Goal: Task Accomplishment & Management: Manage account settings

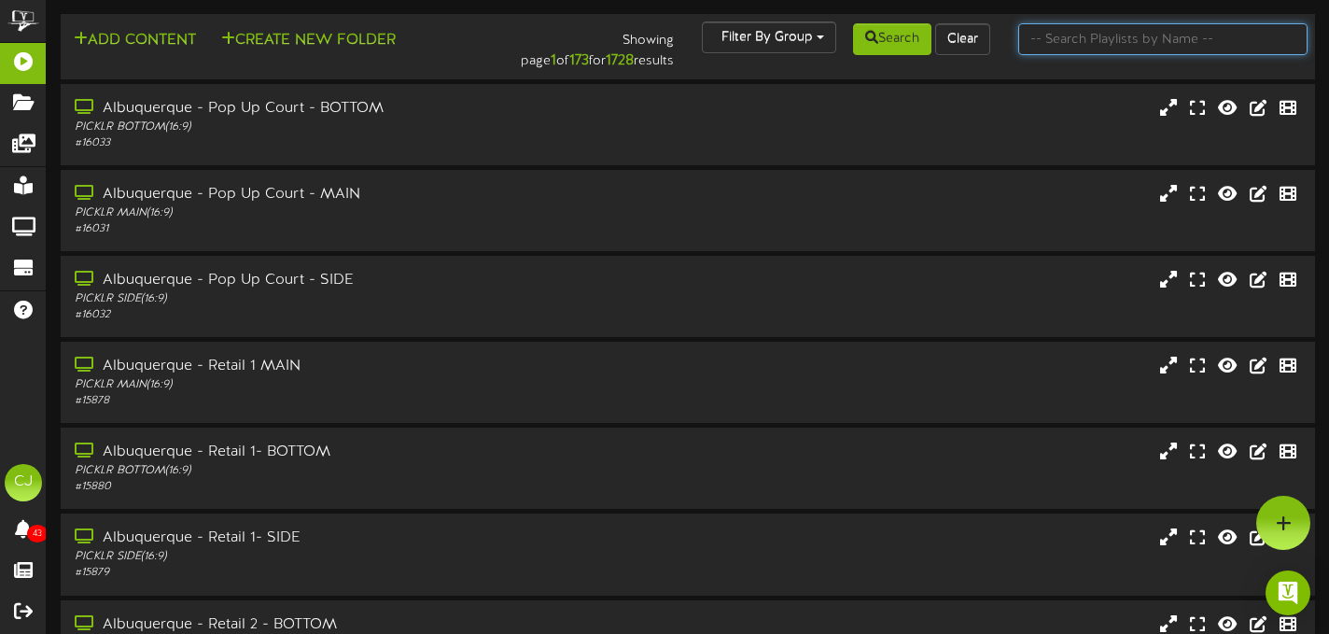
click at [1134, 44] on input "text" at bounding box center [1162, 39] width 289 height 32
type input ";"
type input "k"
type input "thornton"
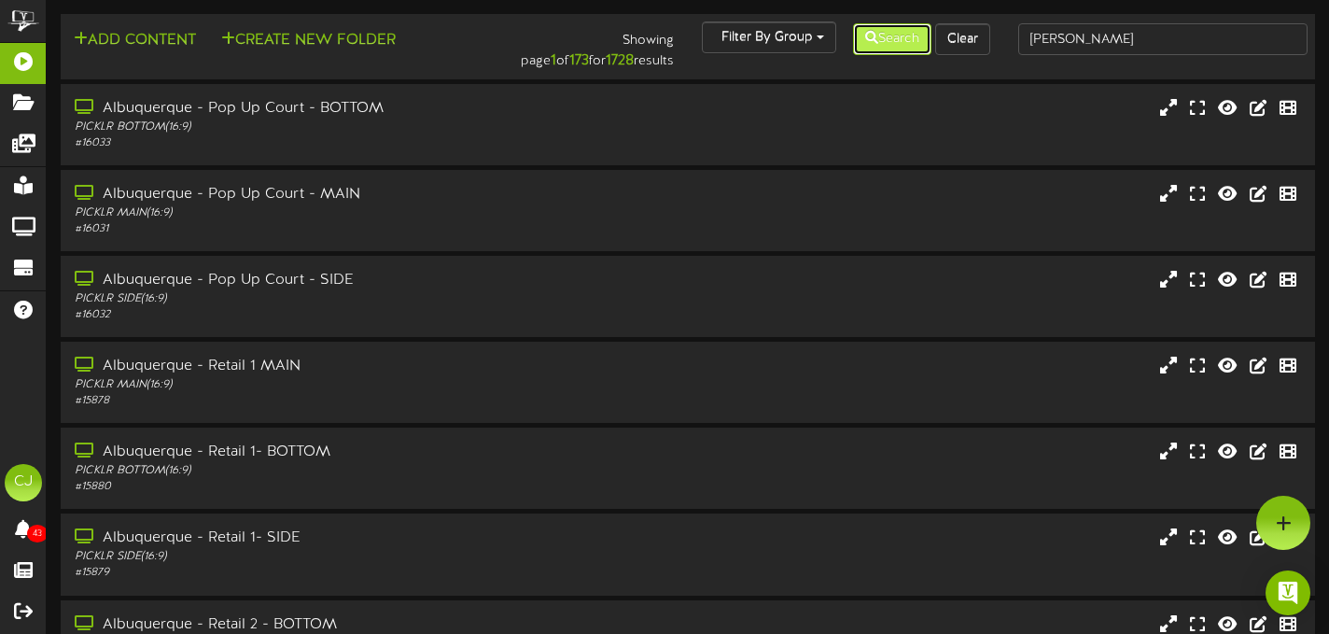
click at [884, 39] on button "Search" at bounding box center [892, 39] width 78 height 32
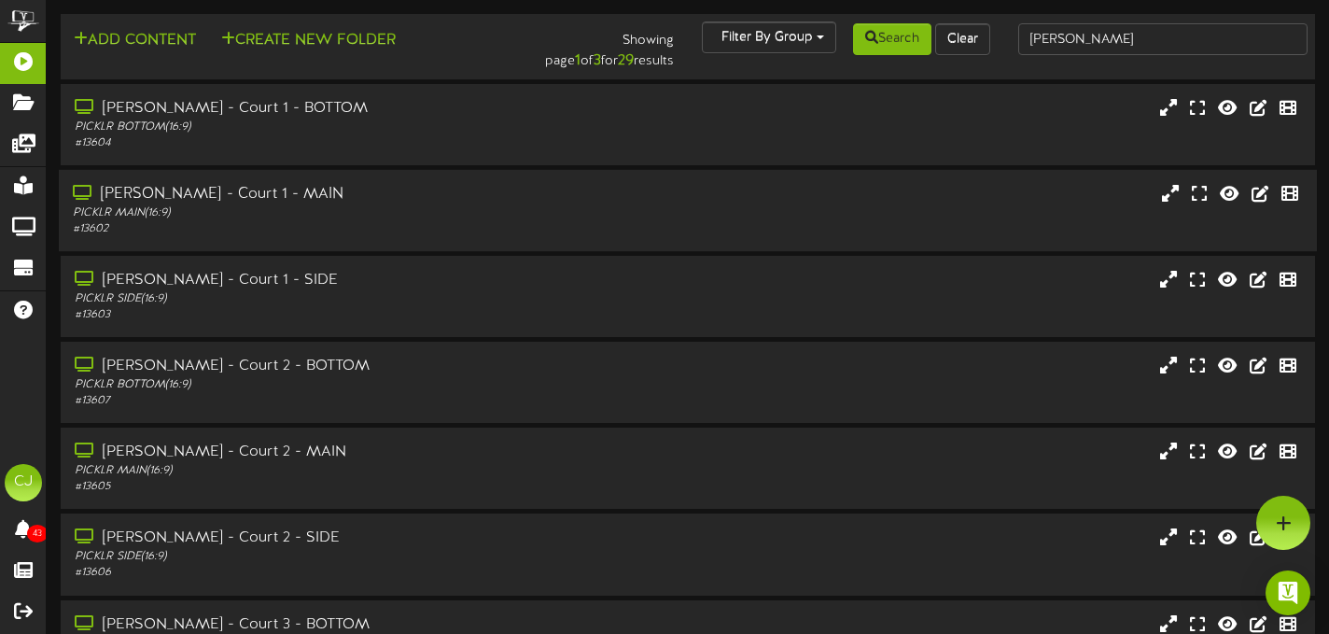
click at [261, 209] on div "PICKLR MAIN ( 16:9 )" at bounding box center [321, 213] width 496 height 16
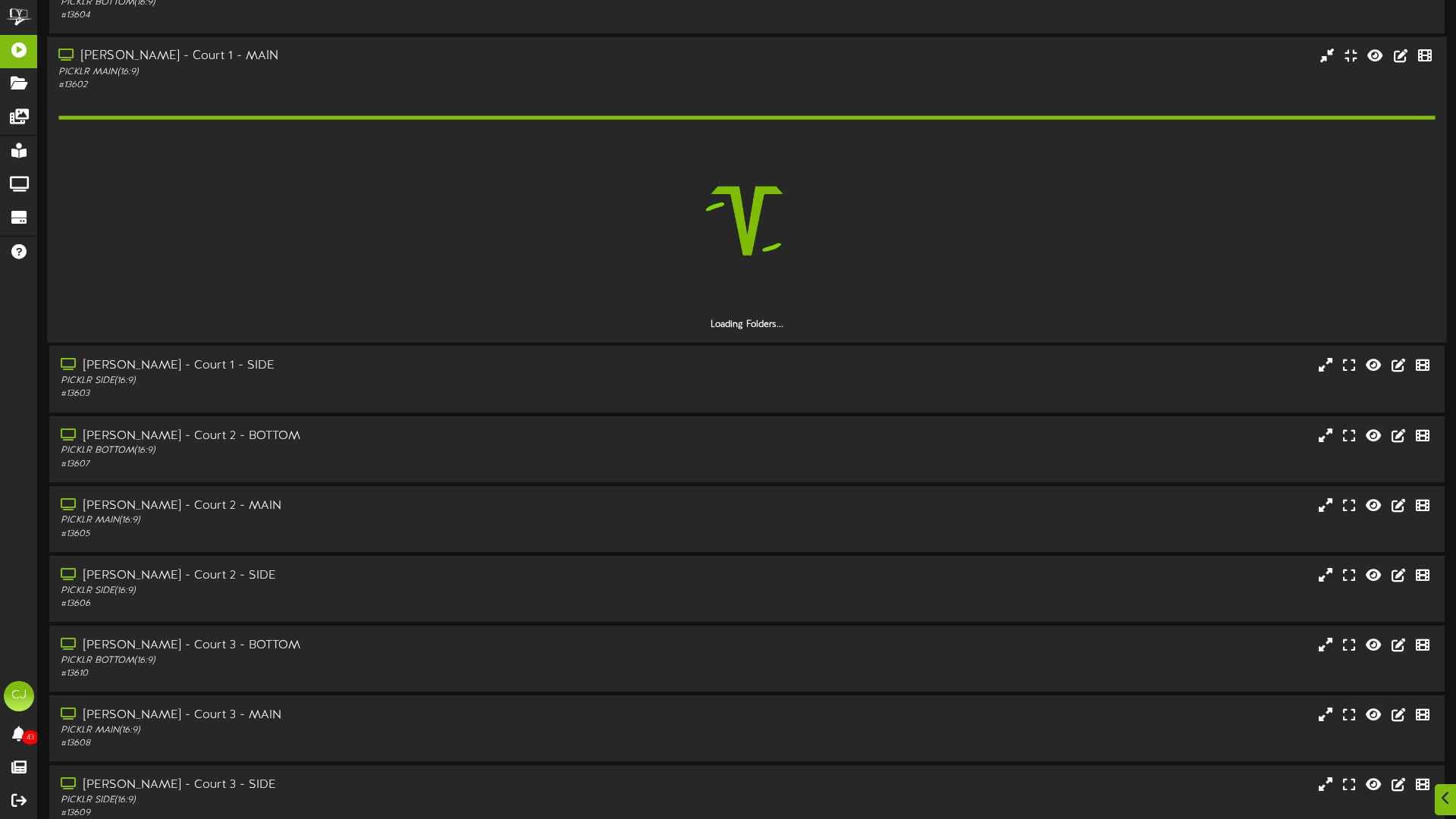
scroll to position [91, 0]
click at [413, 80] on div "# 13602" at bounding box center [339, 83] width 561 height 13
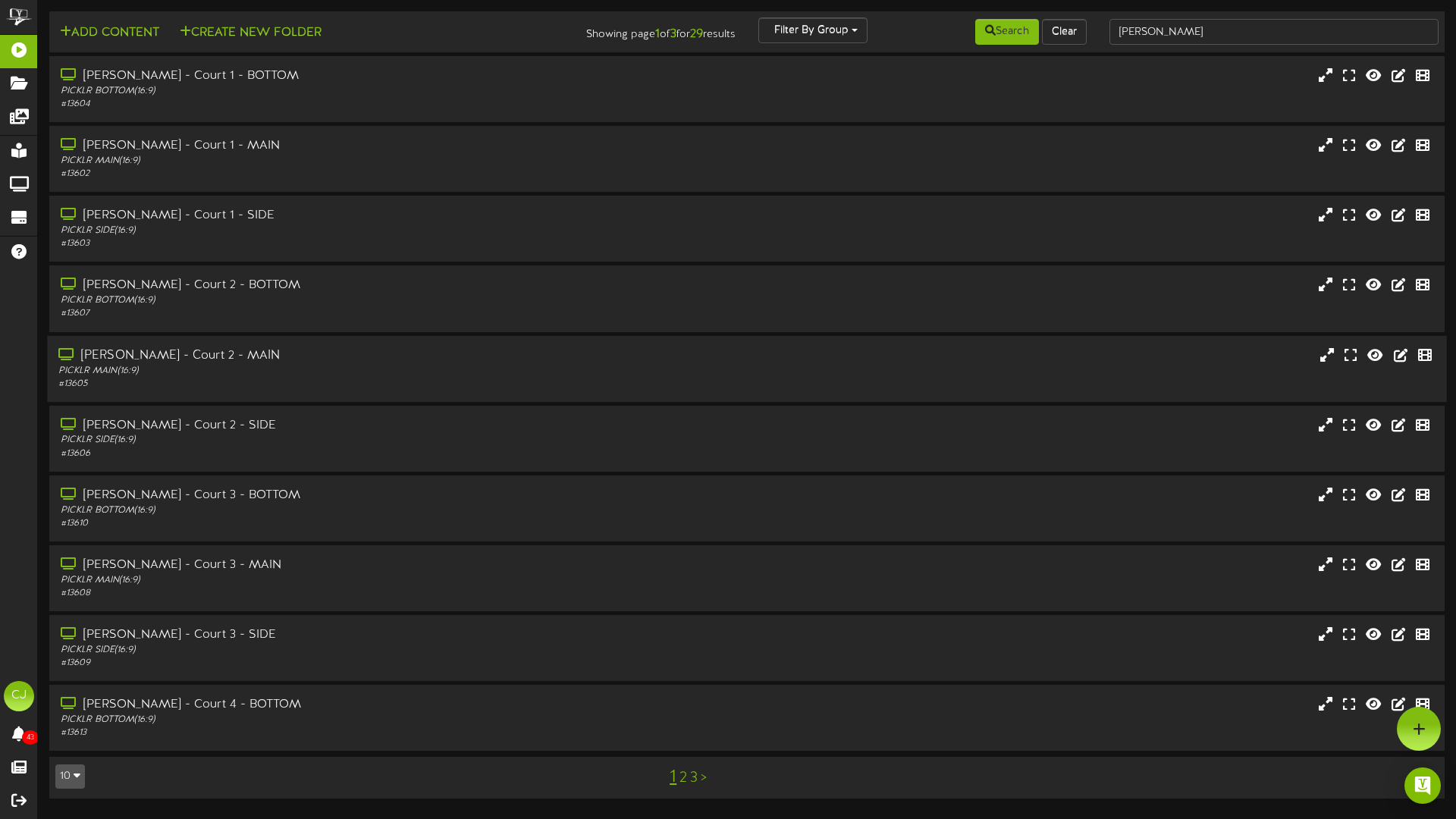
click at [302, 367] on div "PICKLR MAIN ( 16:9 )" at bounding box center [339, 370] width 561 height 13
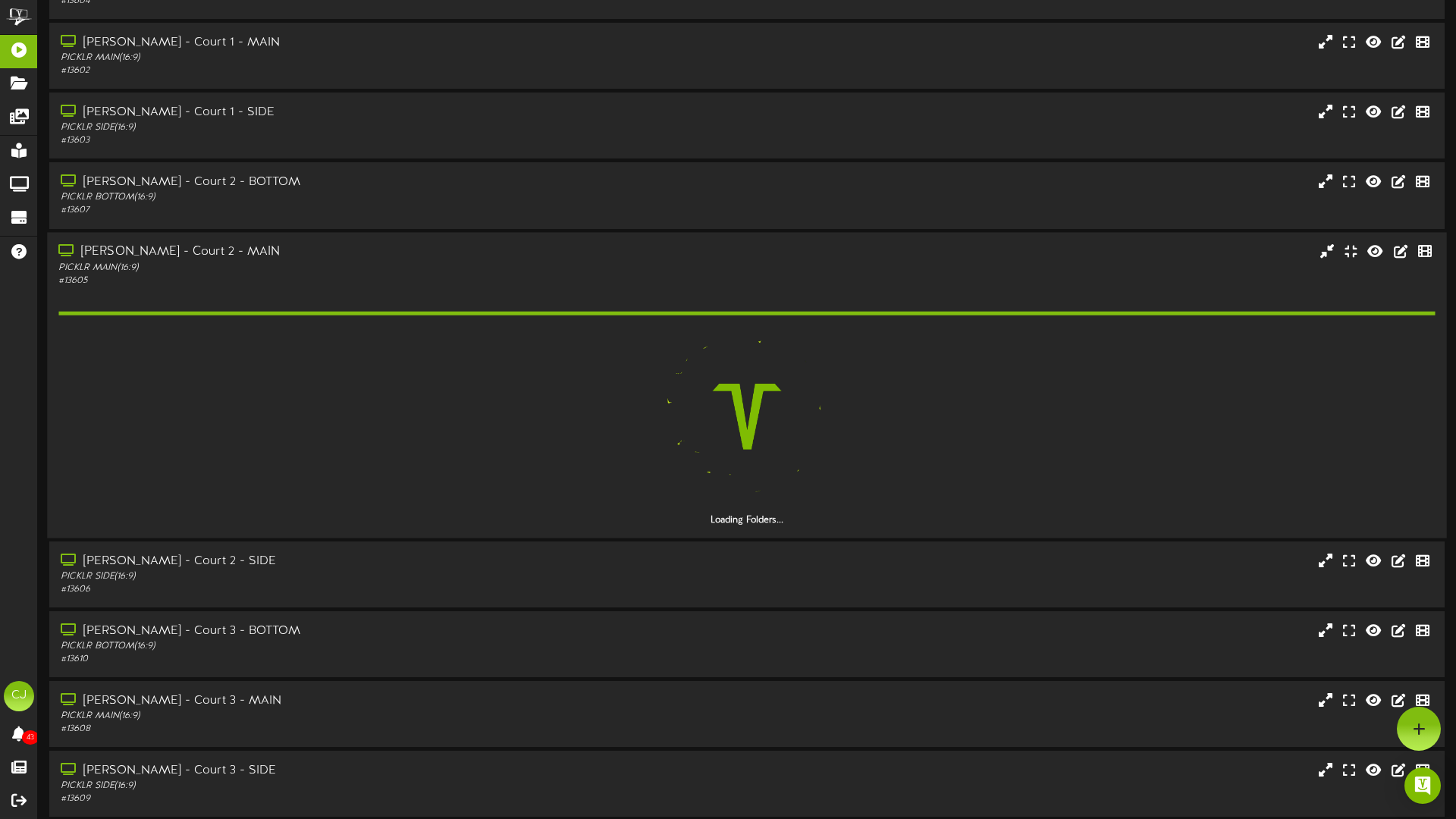
scroll to position [98, 0]
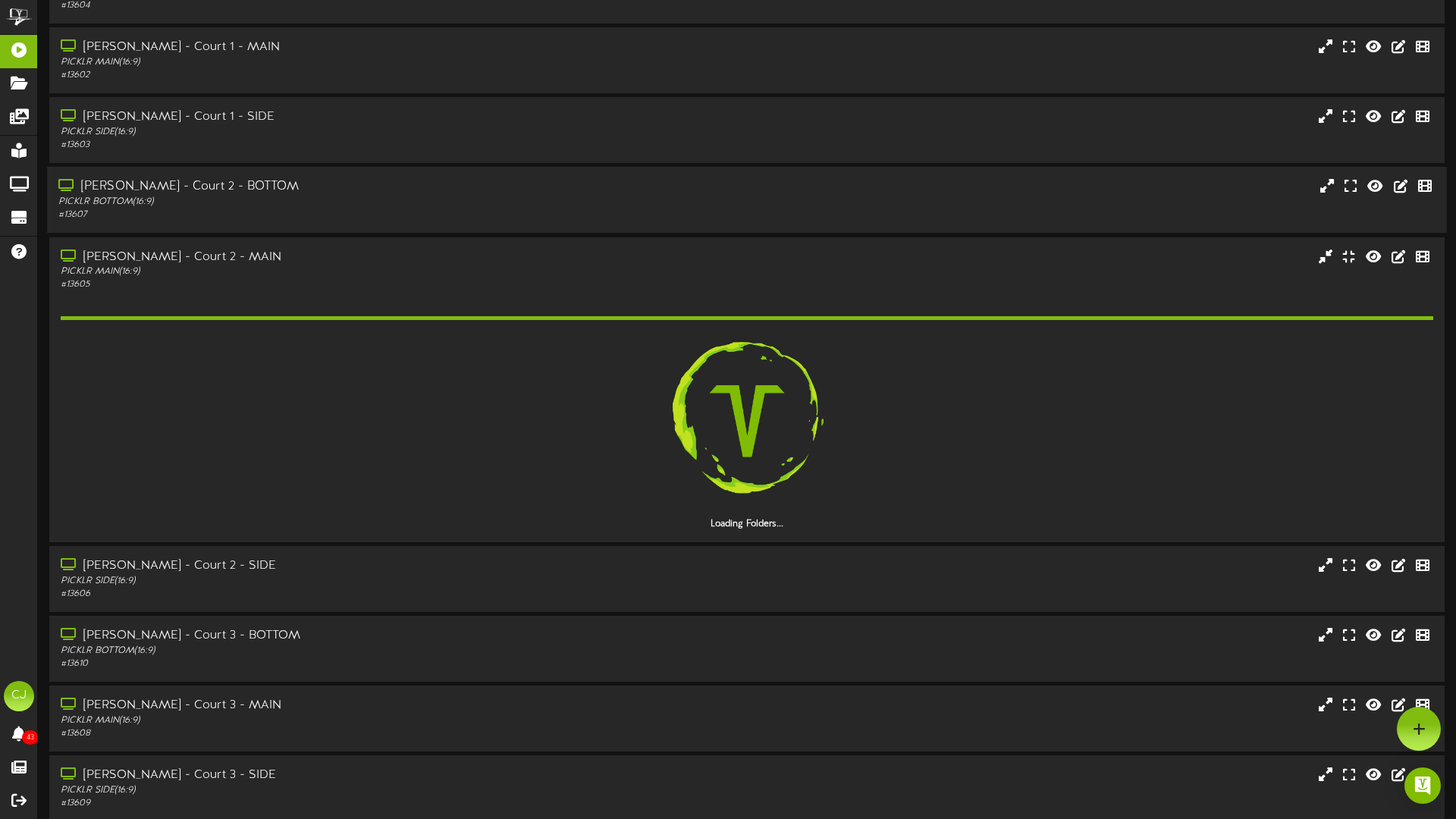
drag, startPoint x: 905, startPoint y: 274, endPoint x: 919, endPoint y: 269, distance: 14.9
click at [905, 274] on div "Thornton - Court 2 - MAIN PICKLR MAIN ( 16:9 ) # 13605" at bounding box center [747, 270] width 1395 height 43
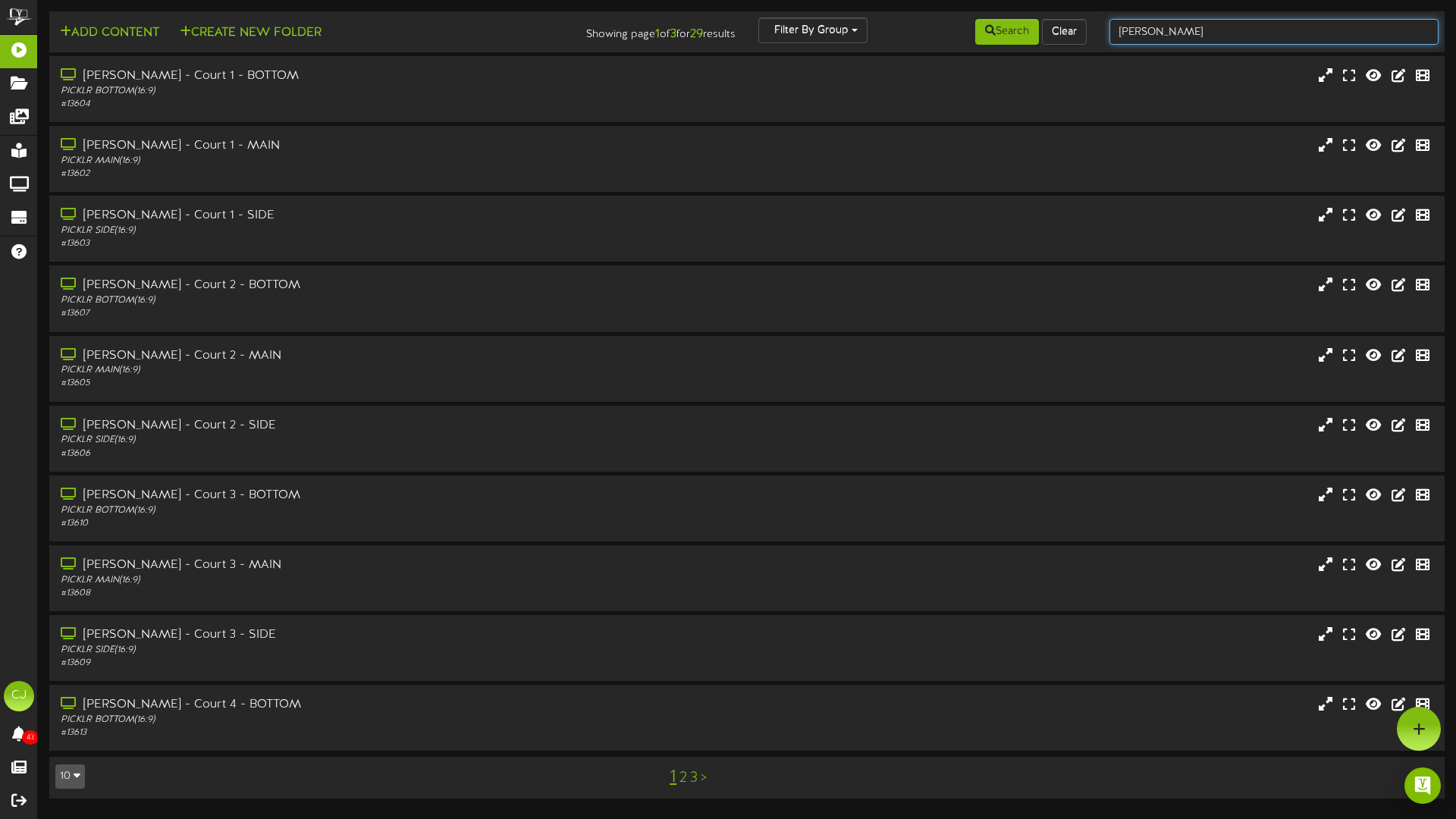
drag, startPoint x: 1150, startPoint y: 29, endPoint x: 1166, endPoint y: 31, distance: 16.1
click at [1079, 29] on input "thornton" at bounding box center [1273, 32] width 329 height 26
drag, startPoint x: 1160, startPoint y: 28, endPoint x: 1100, endPoint y: 19, distance: 60.7
click at [1079, 19] on div "thornton" at bounding box center [1273, 31] width 352 height 28
type input "f"
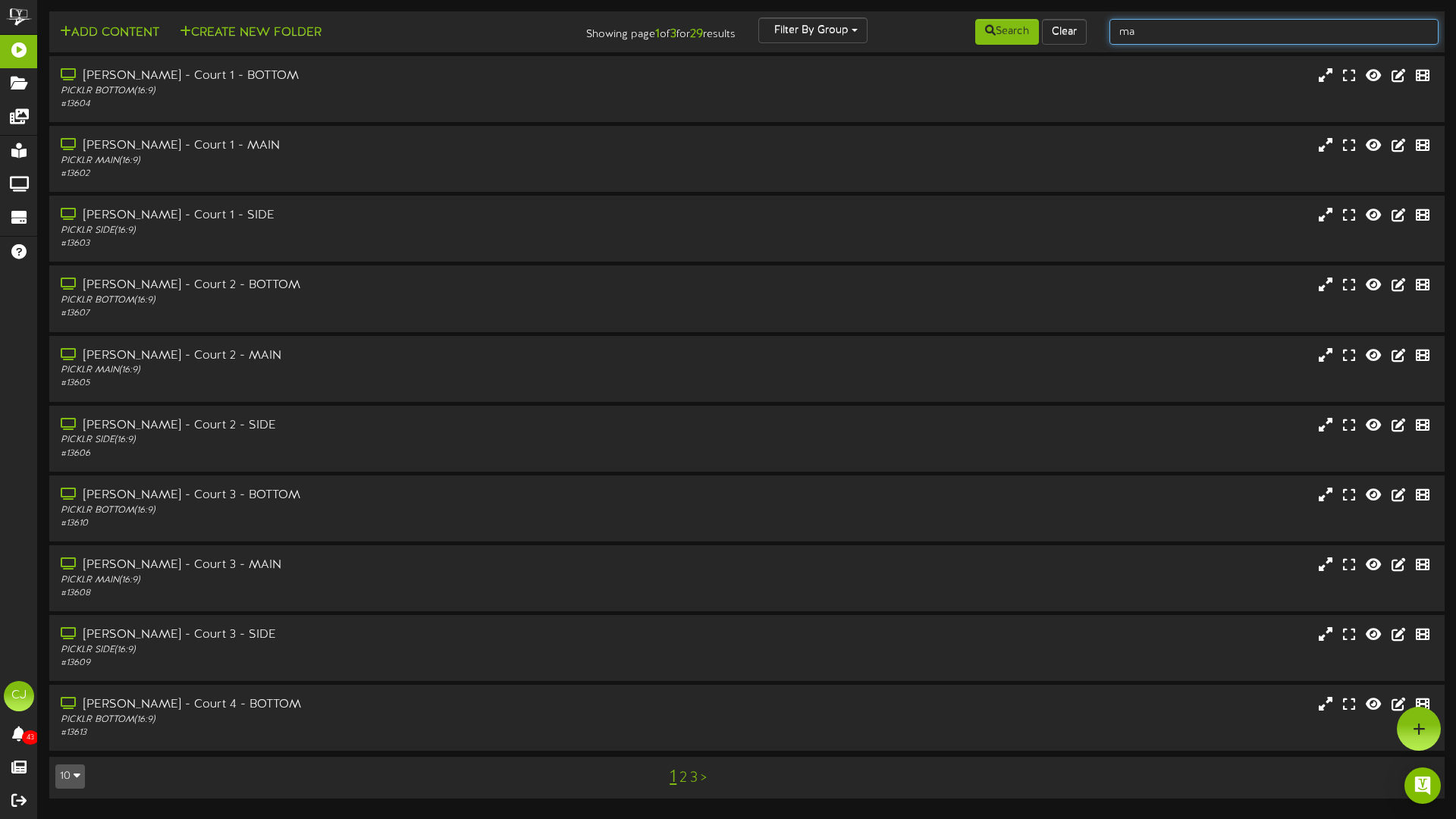
type input "manahawkin"
click at [1000, 33] on button "Search" at bounding box center [1007, 32] width 63 height 26
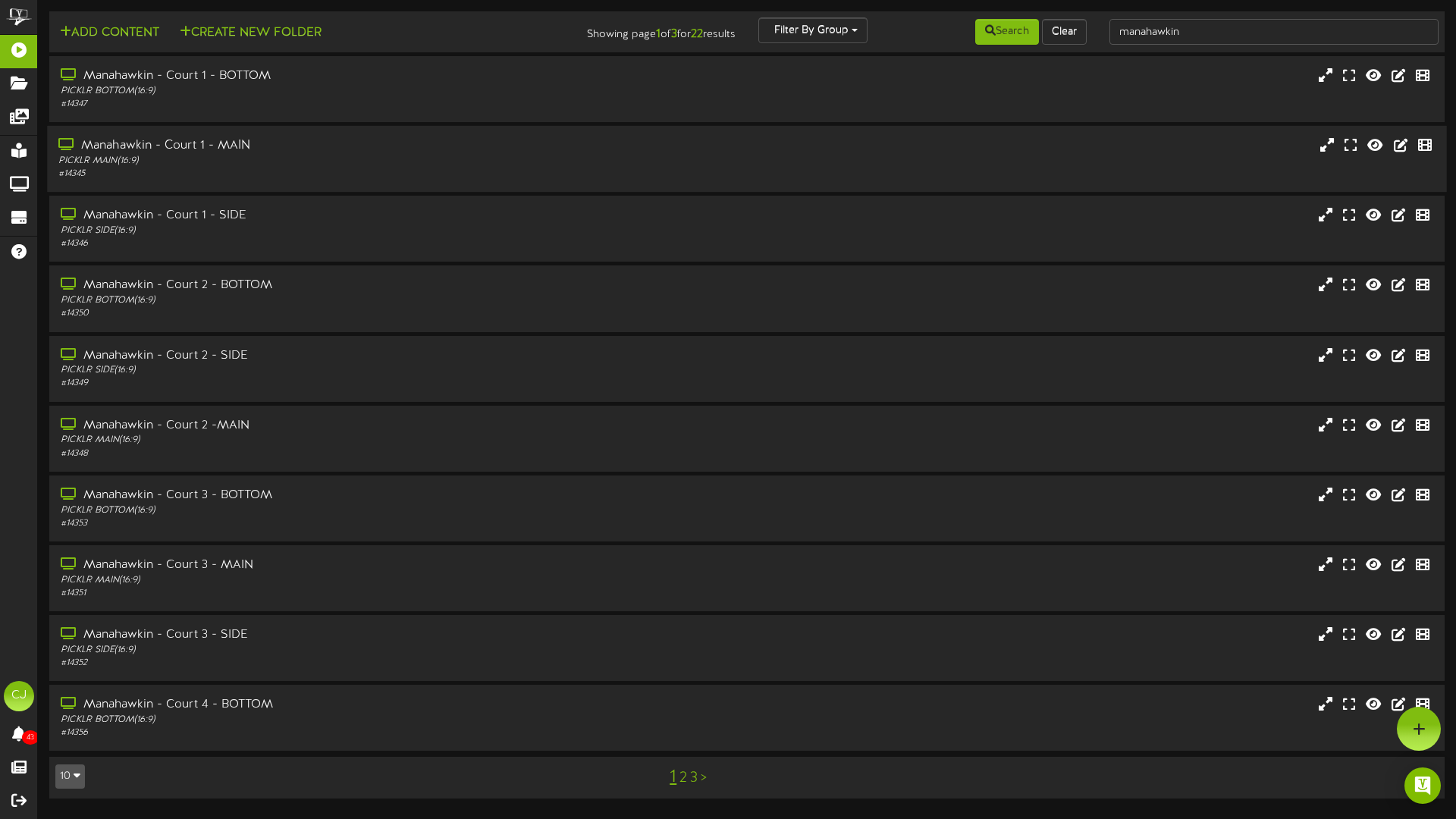
click at [527, 154] on div "PICKLR MAIN ( 16:9 )" at bounding box center [339, 161] width 561 height 13
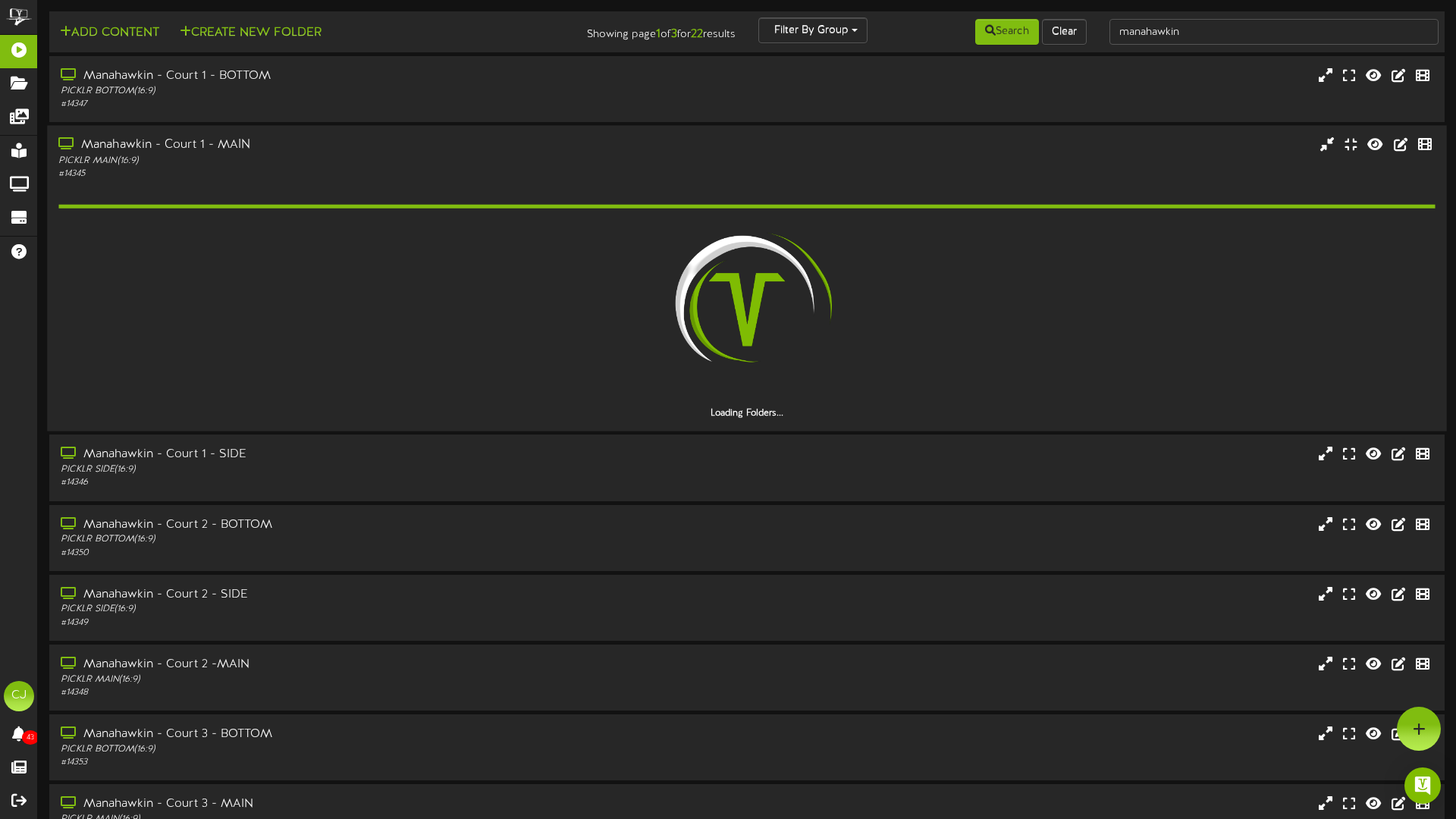
click at [404, 167] on div "# 14345" at bounding box center [339, 174] width 561 height 13
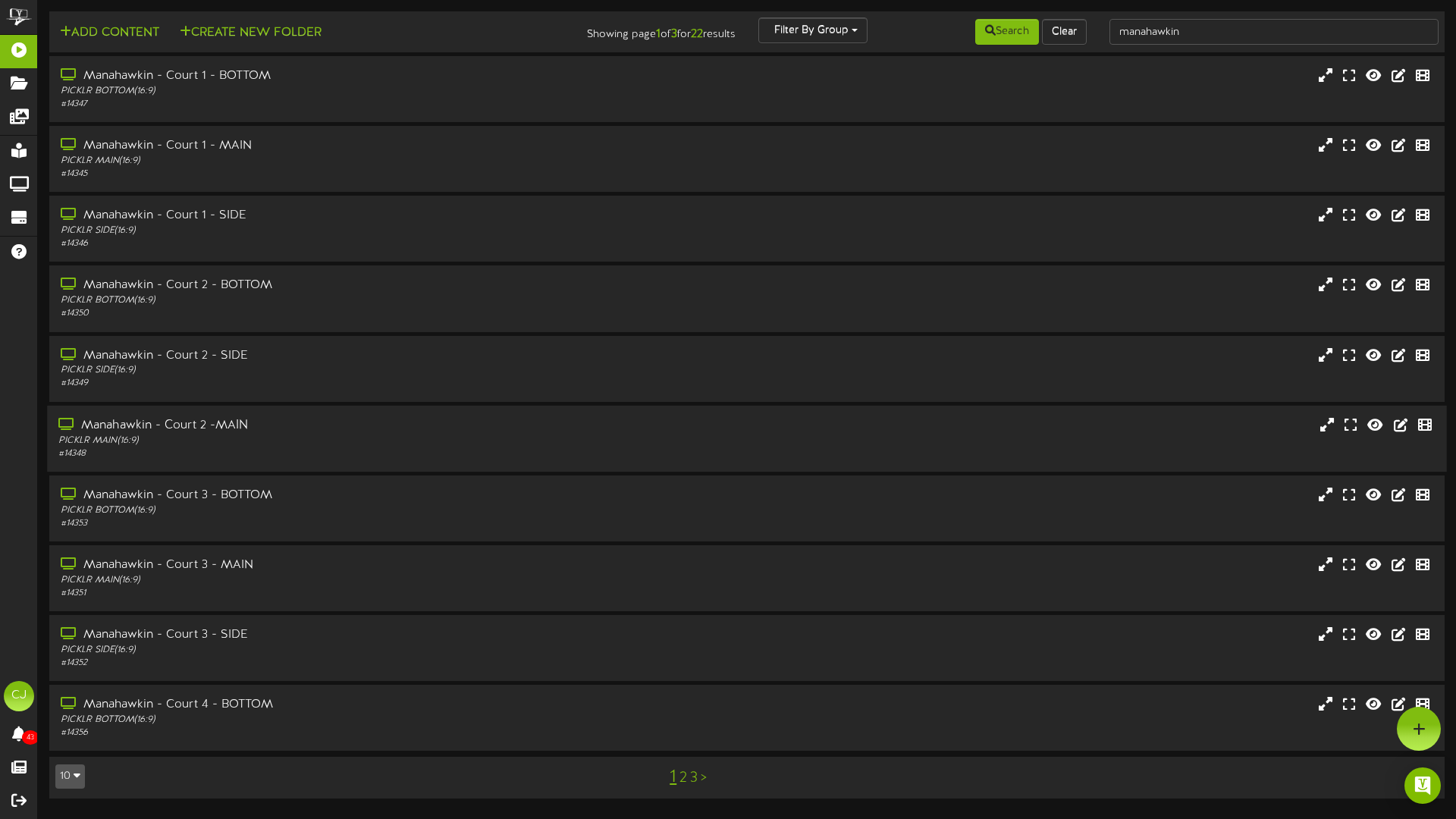
click at [321, 436] on div "PICKLR MAIN ( 16:9 )" at bounding box center [339, 440] width 561 height 13
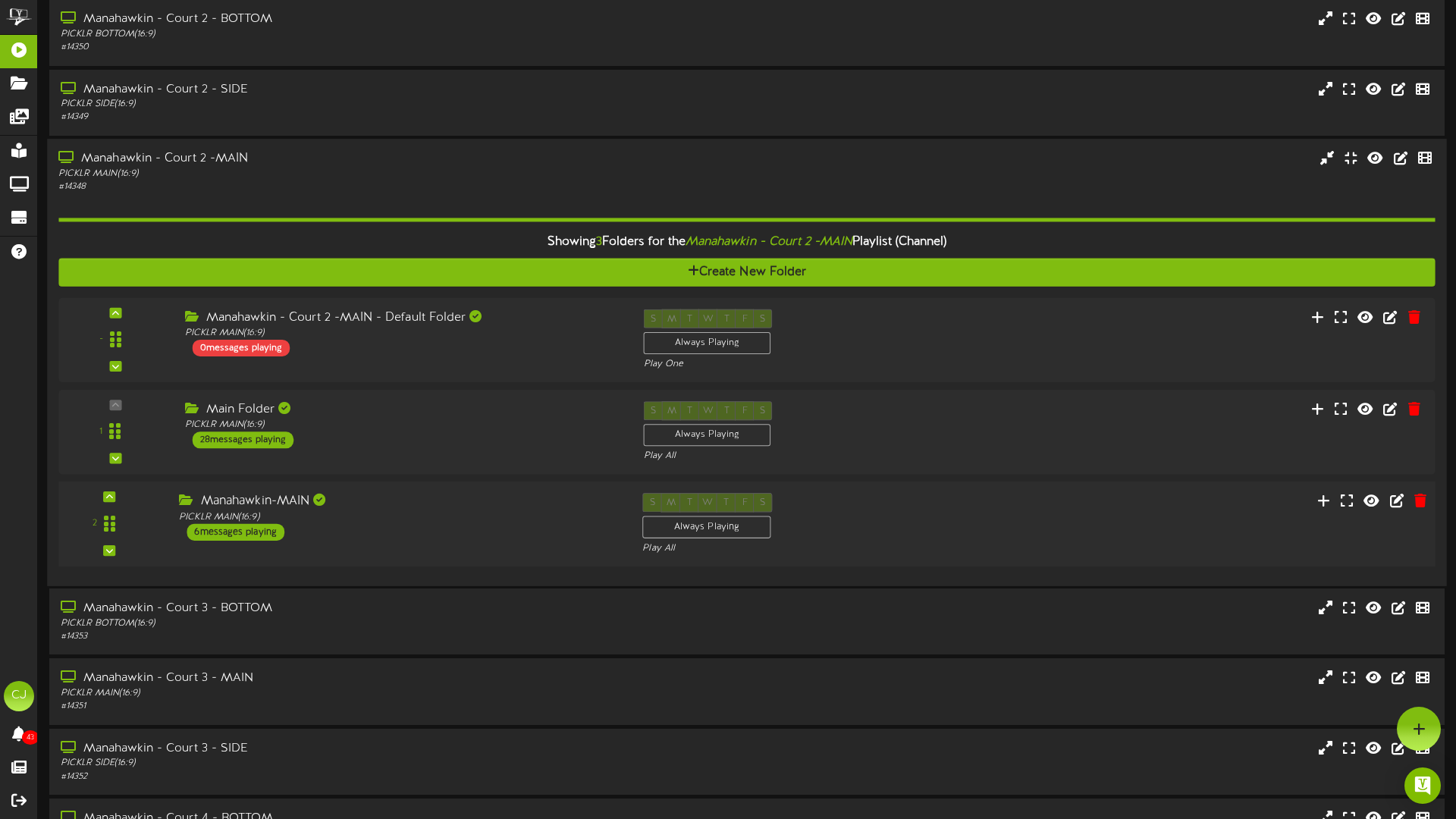
scroll to position [262, 0]
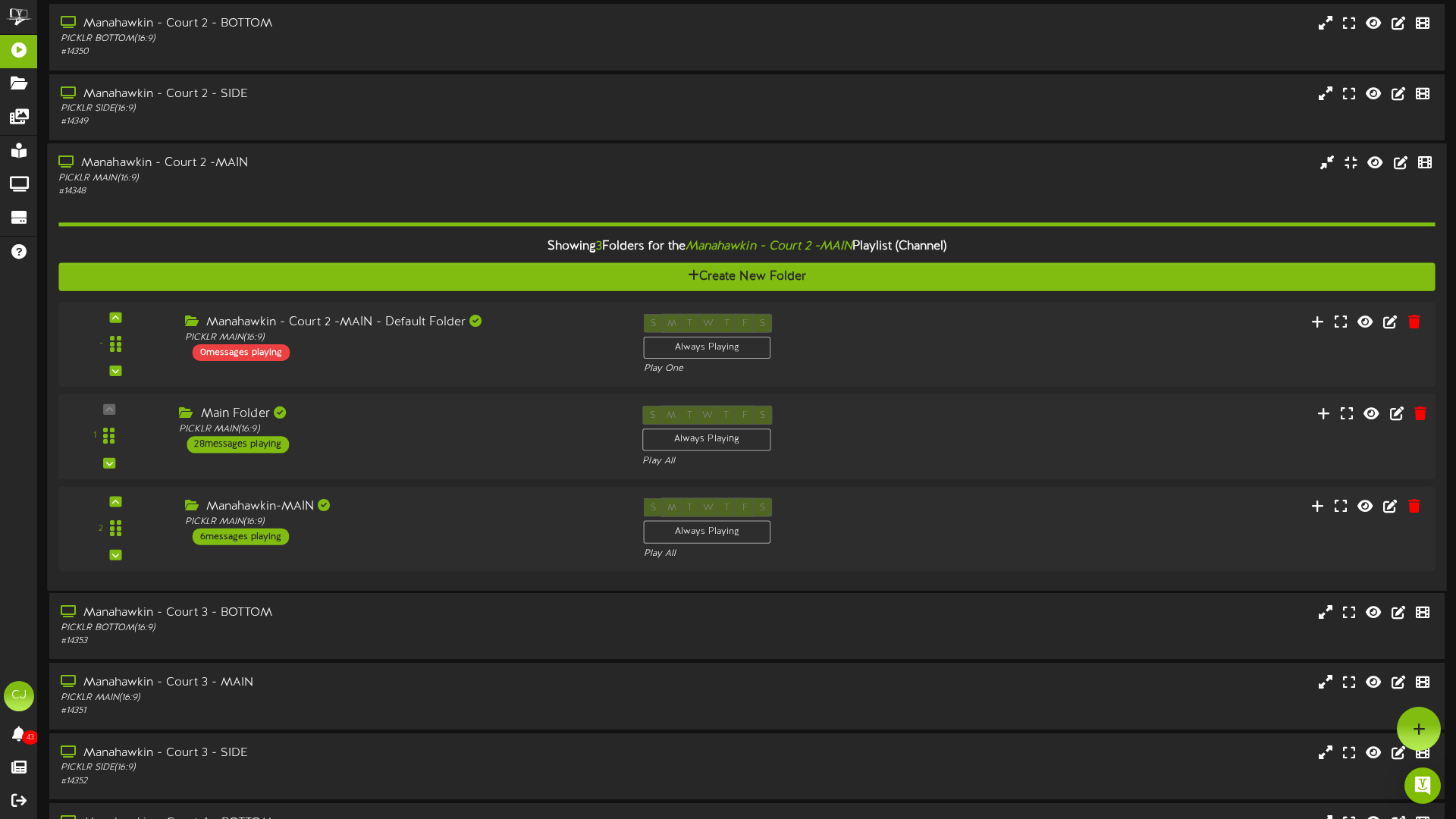
click at [340, 438] on div "Main Folder PICKLR MAIN ( 16:9 ) 28 messages playing" at bounding box center [399, 428] width 463 height 48
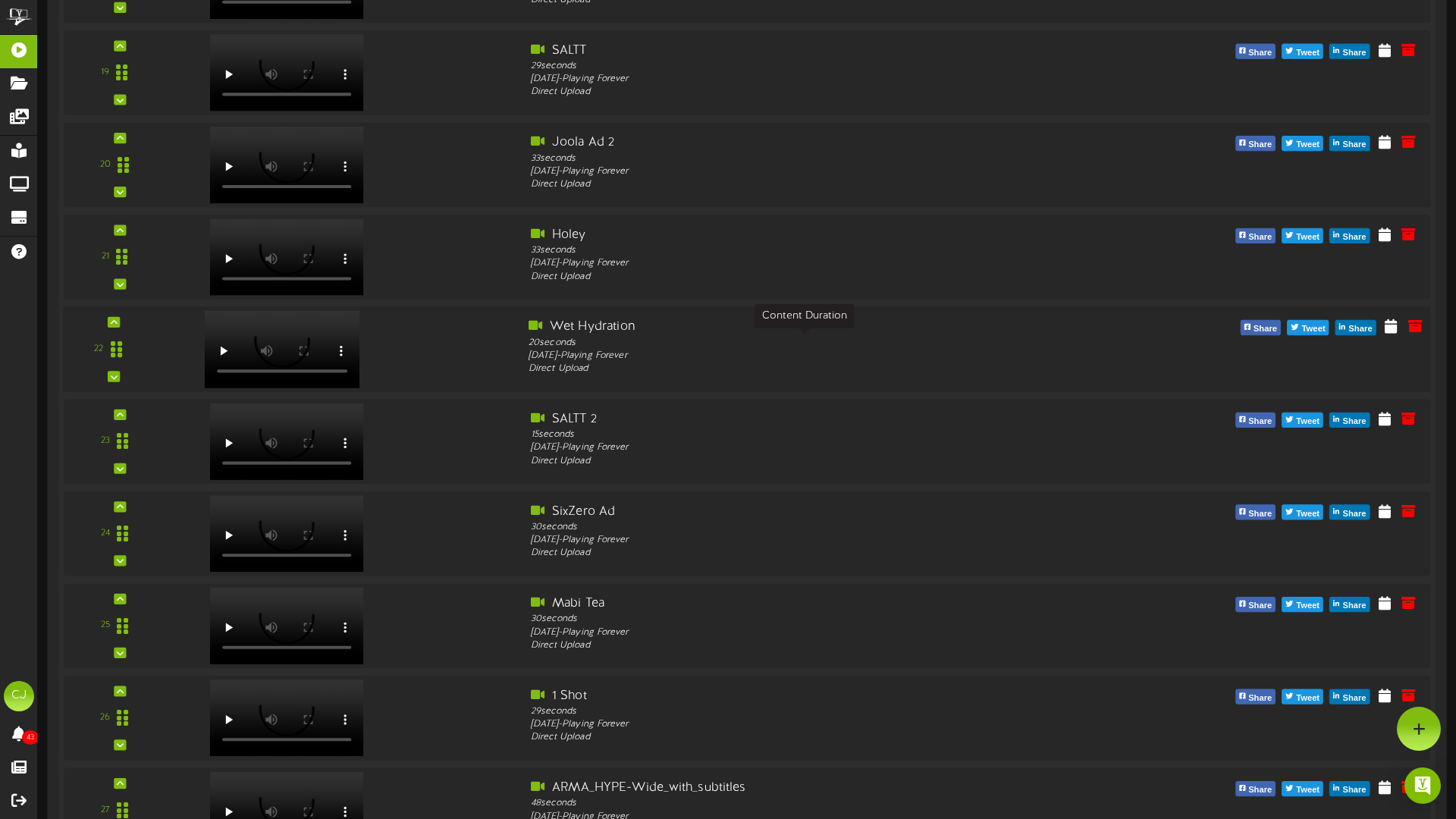
scroll to position [2332, 0]
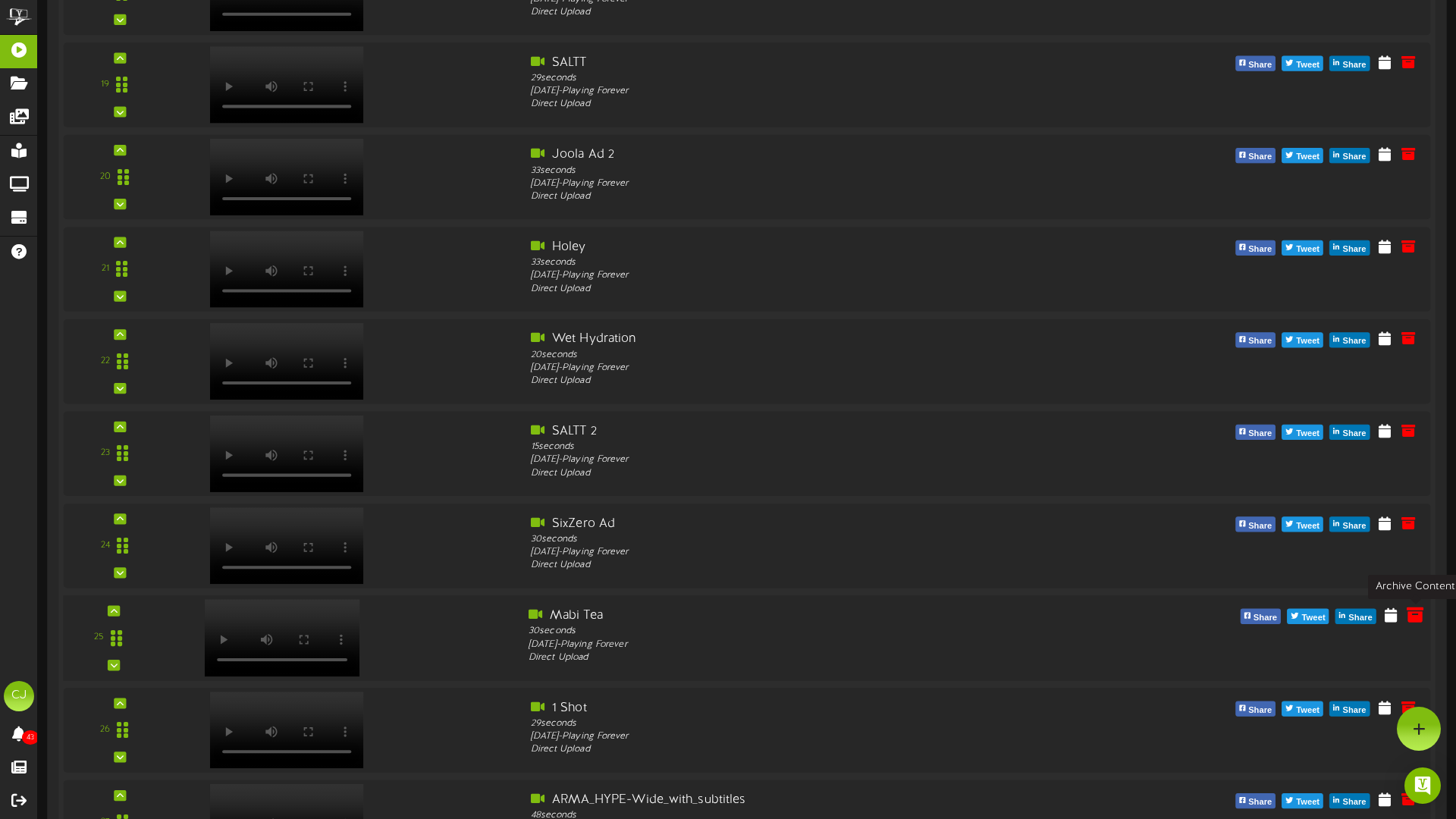
click at [1079, 514] on icon at bounding box center [1415, 614] width 17 height 17
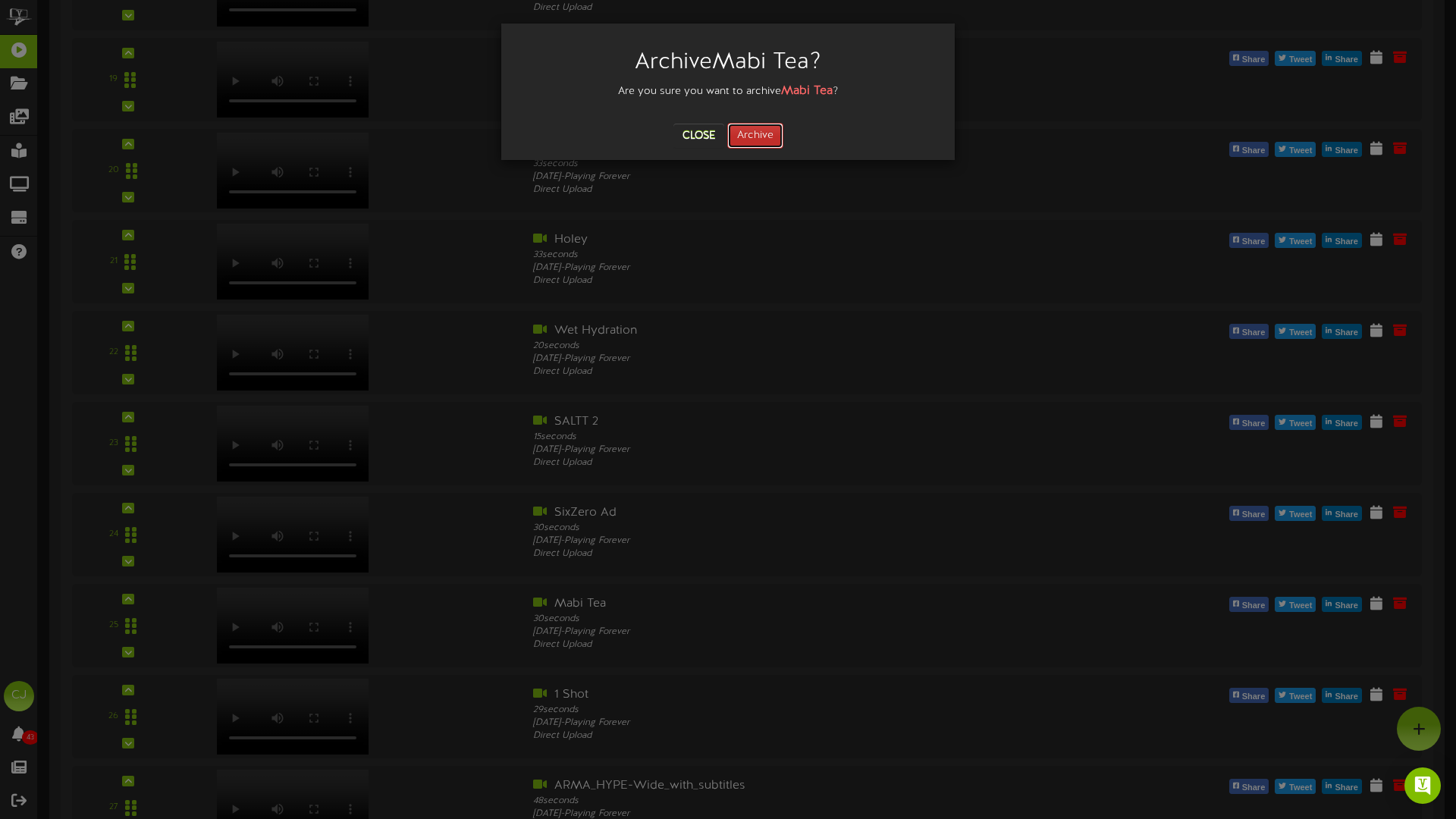
click at [748, 145] on button "Archive" at bounding box center [755, 136] width 56 height 26
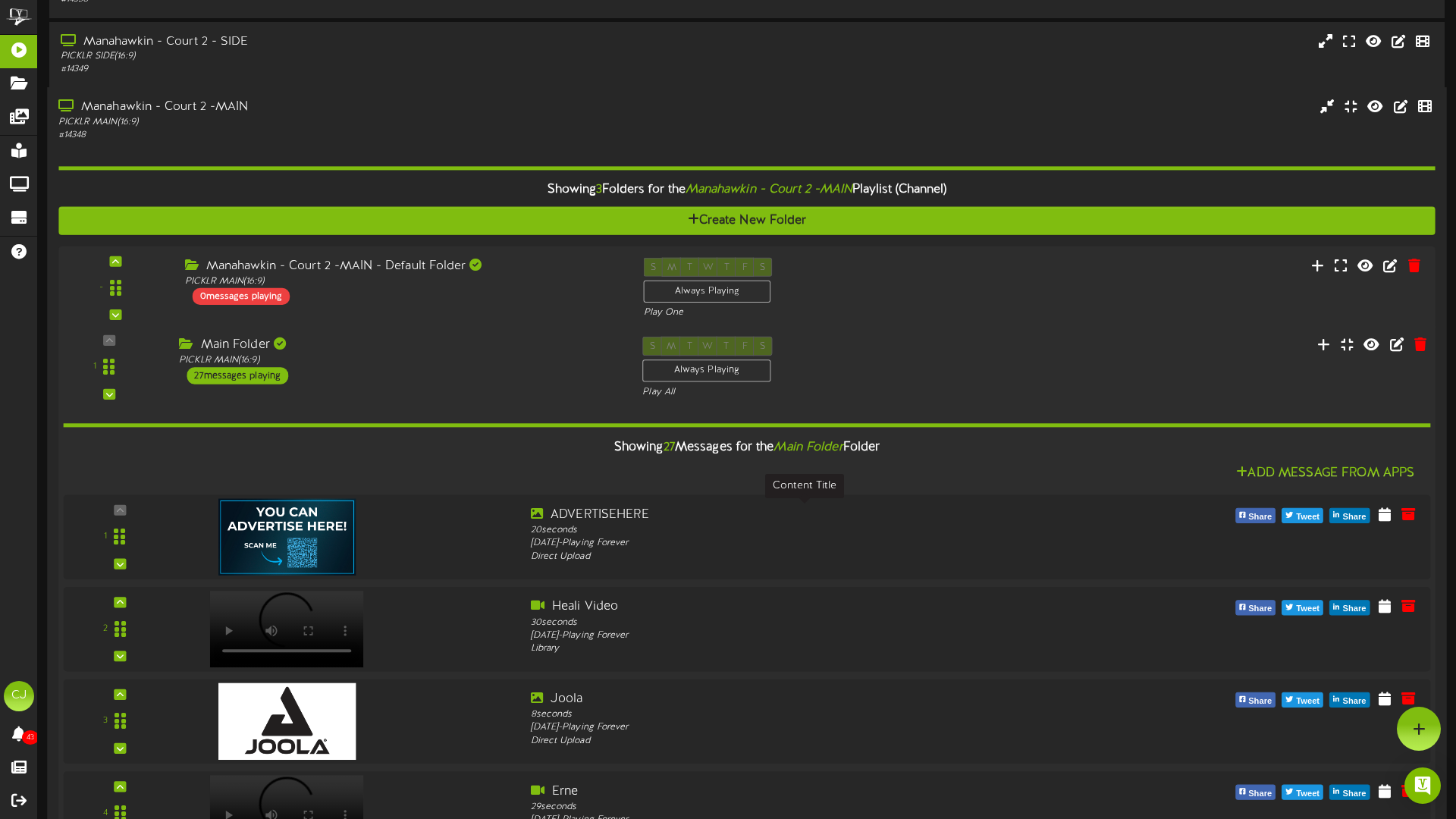
scroll to position [221, 0]
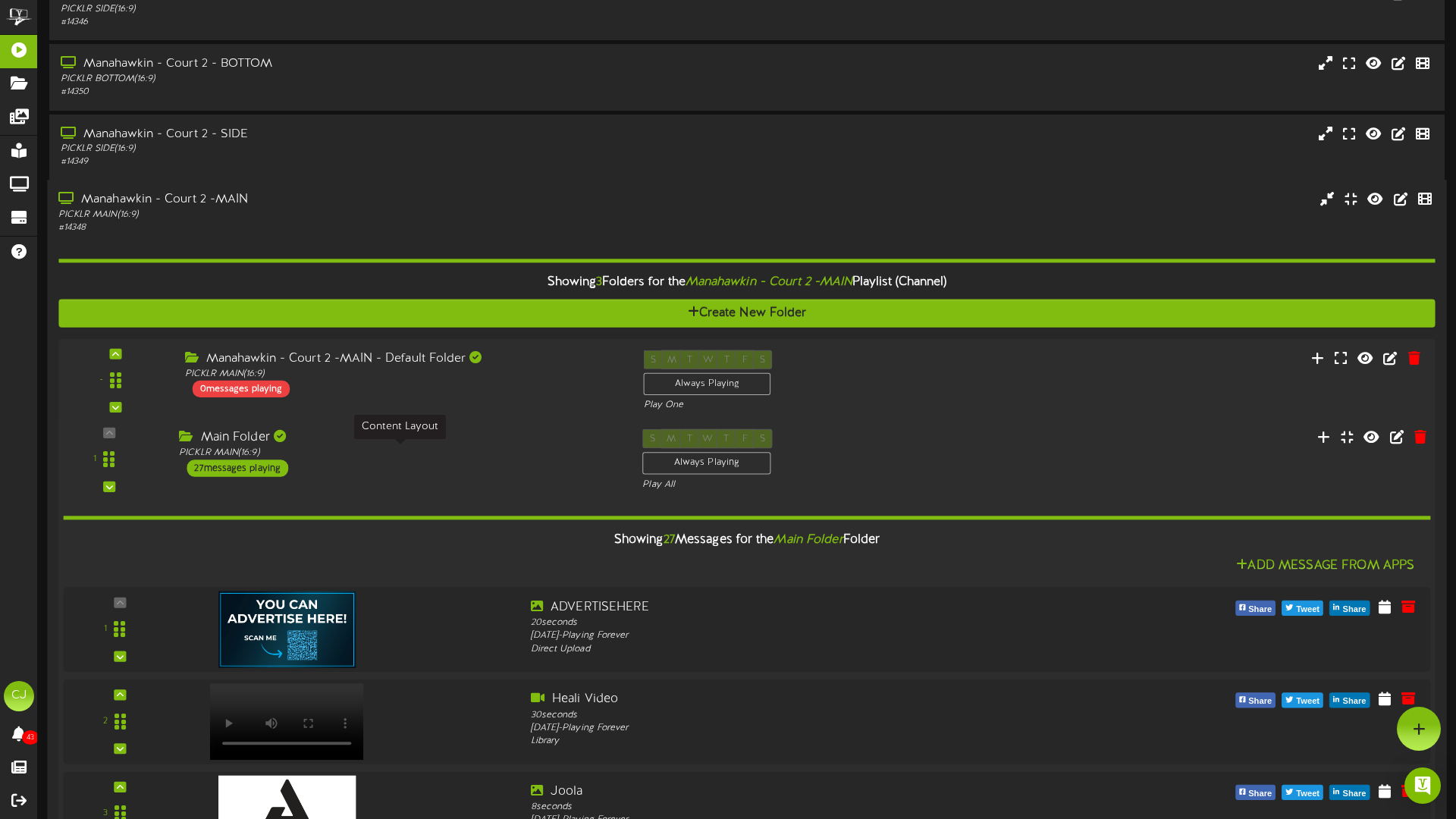
click at [475, 448] on div "PICKLR MAIN ( 16:9 )" at bounding box center [399, 453] width 440 height 13
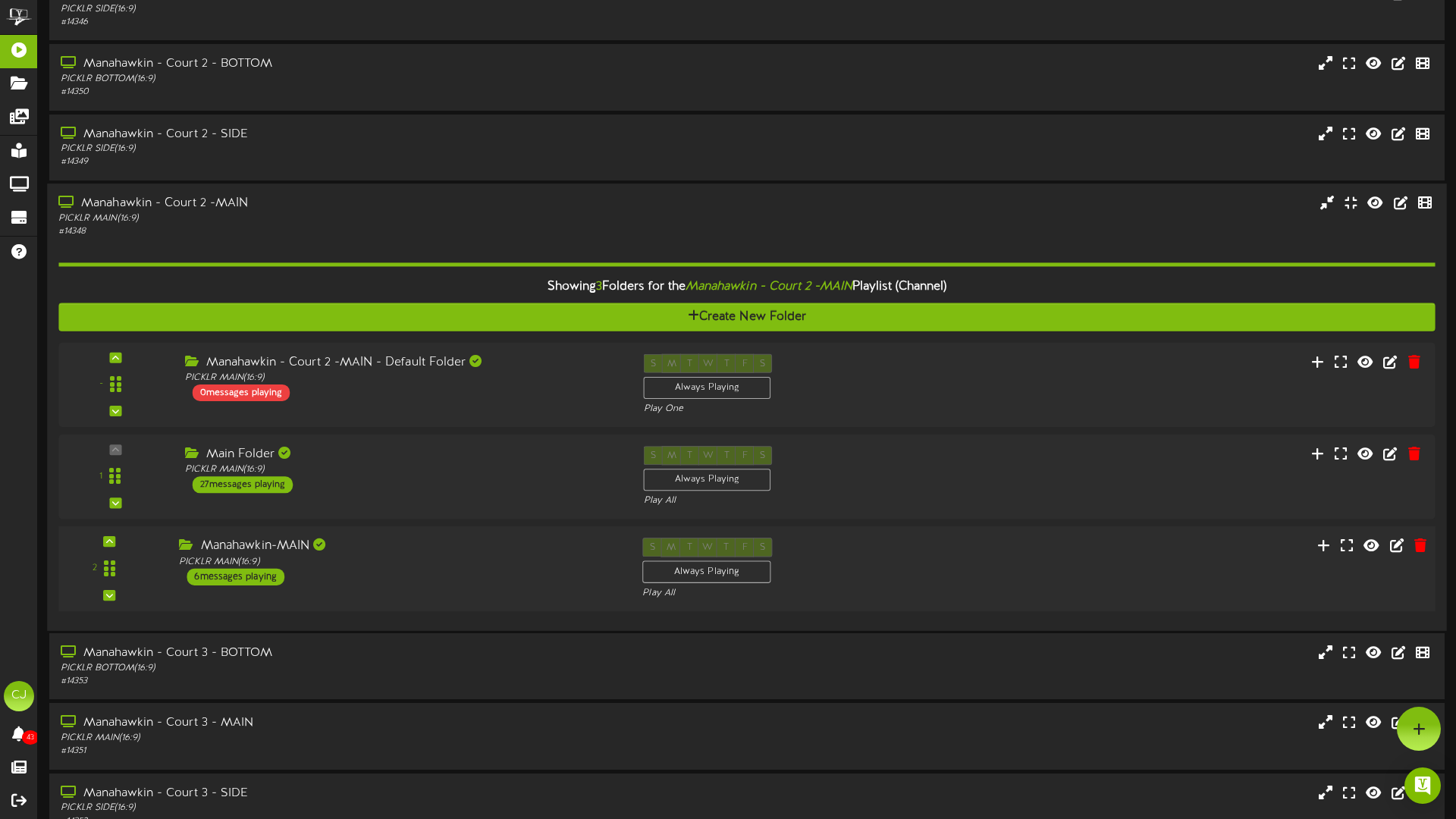
scroll to position [221, 0]
click at [403, 514] on div "Manahawkin-MAIN" at bounding box center [399, 547] width 440 height 17
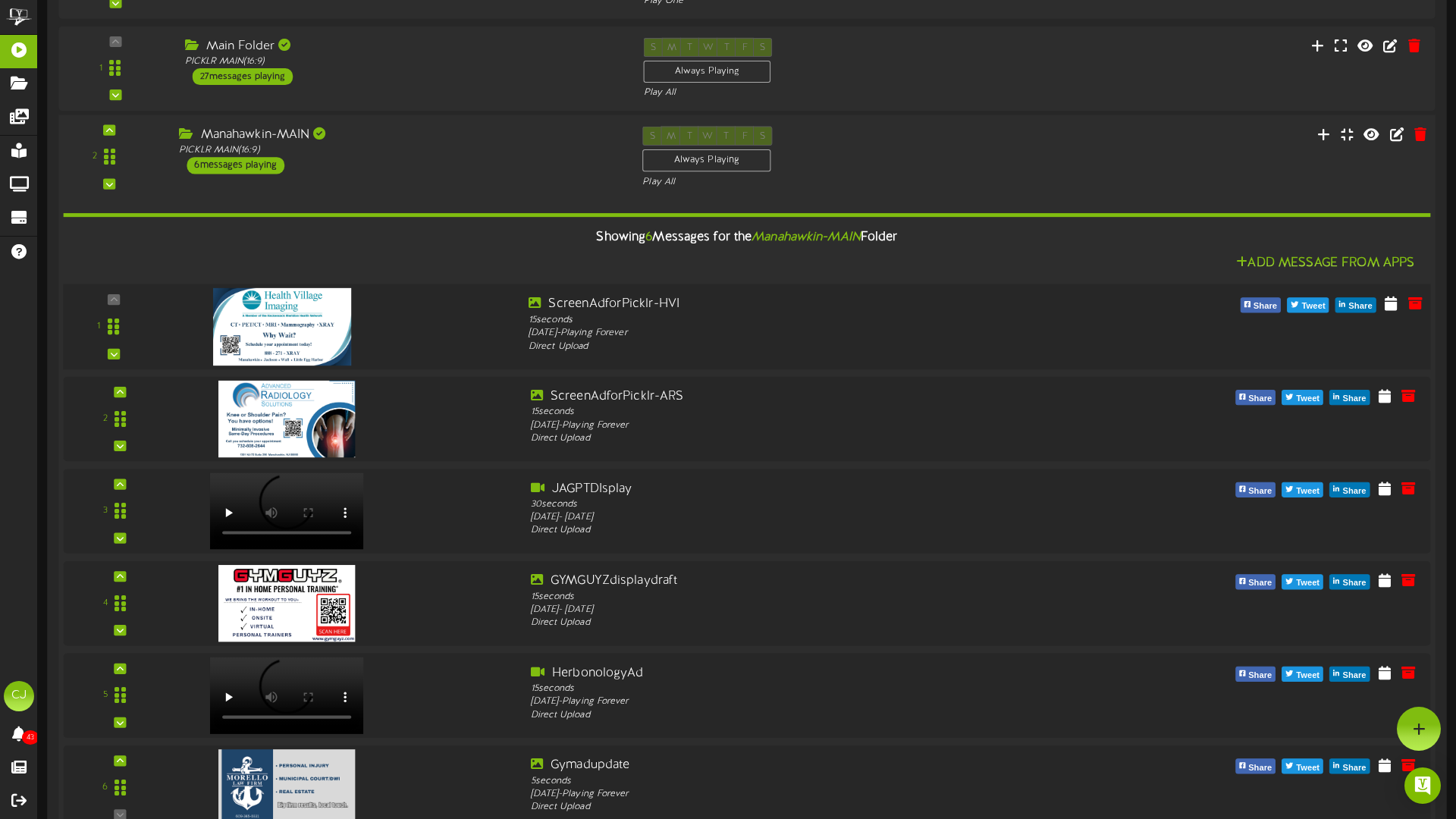
scroll to position [626, 0]
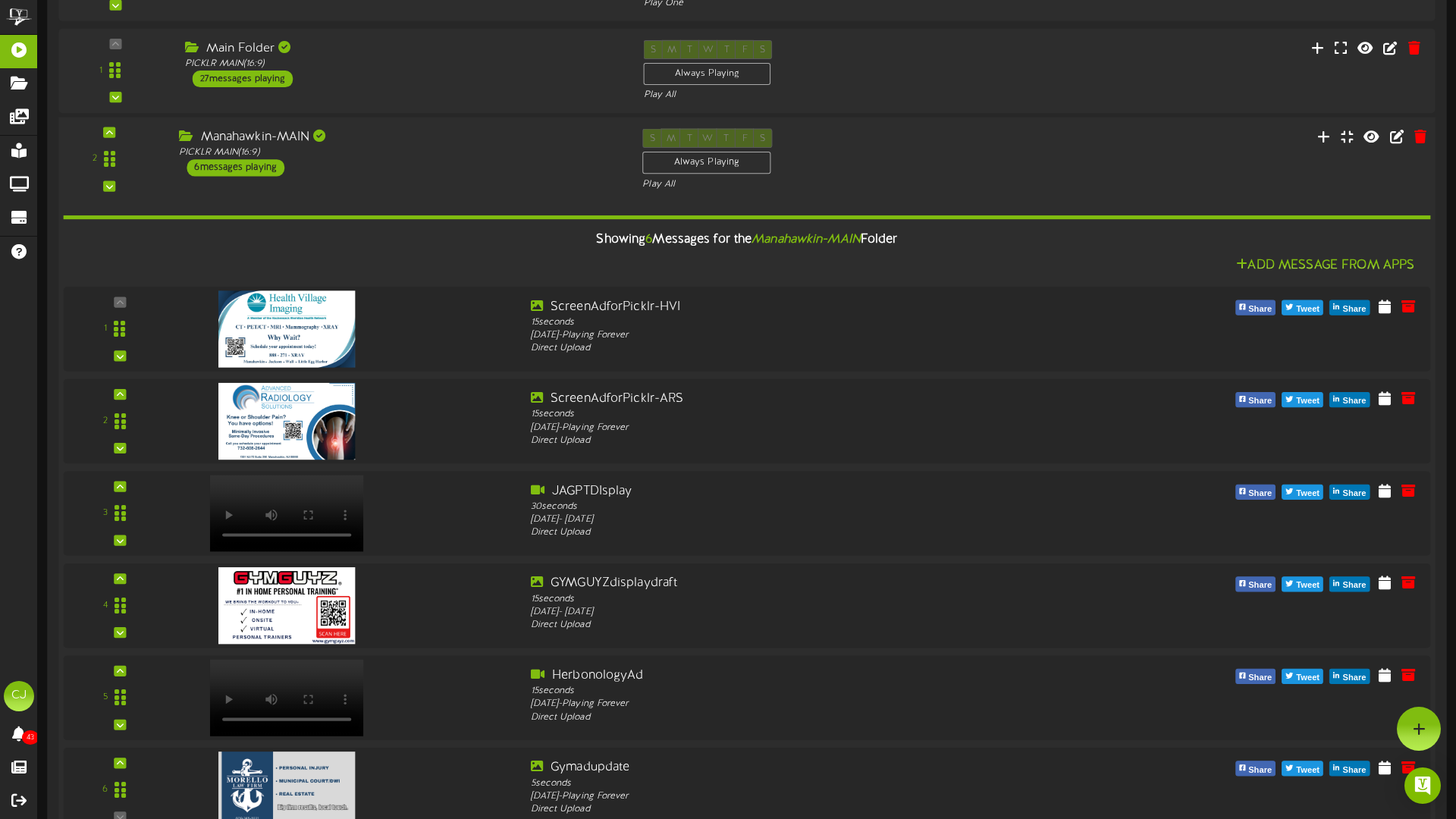
drag, startPoint x: 446, startPoint y: 122, endPoint x: 436, endPoint y: 138, distance: 18.9
click at [446, 122] on div "2 Manahawkin-MAIN" at bounding box center [746, 483] width 1390 height 734
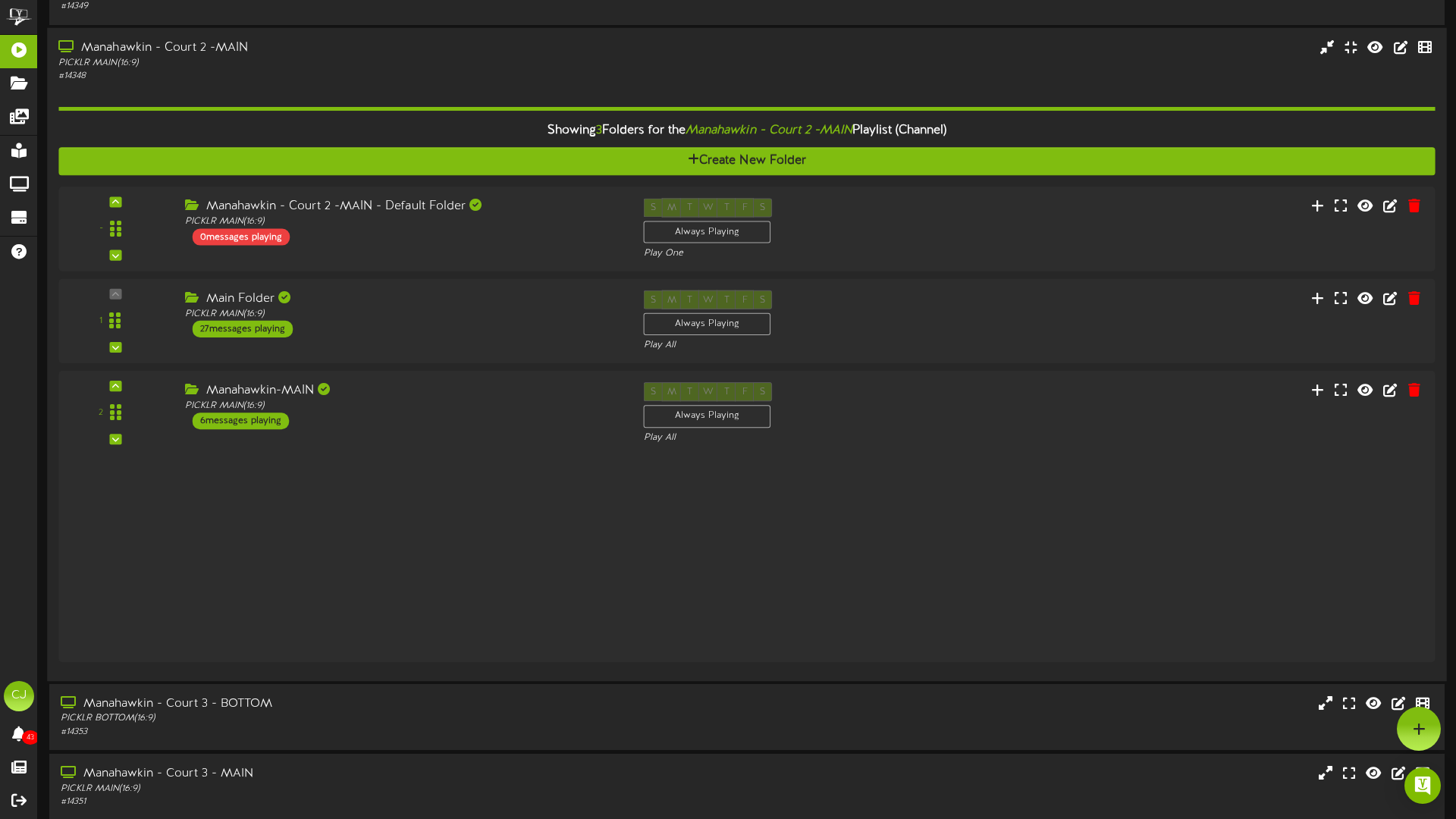
scroll to position [374, 0]
